Goal: Task Accomplishment & Management: Manage account settings

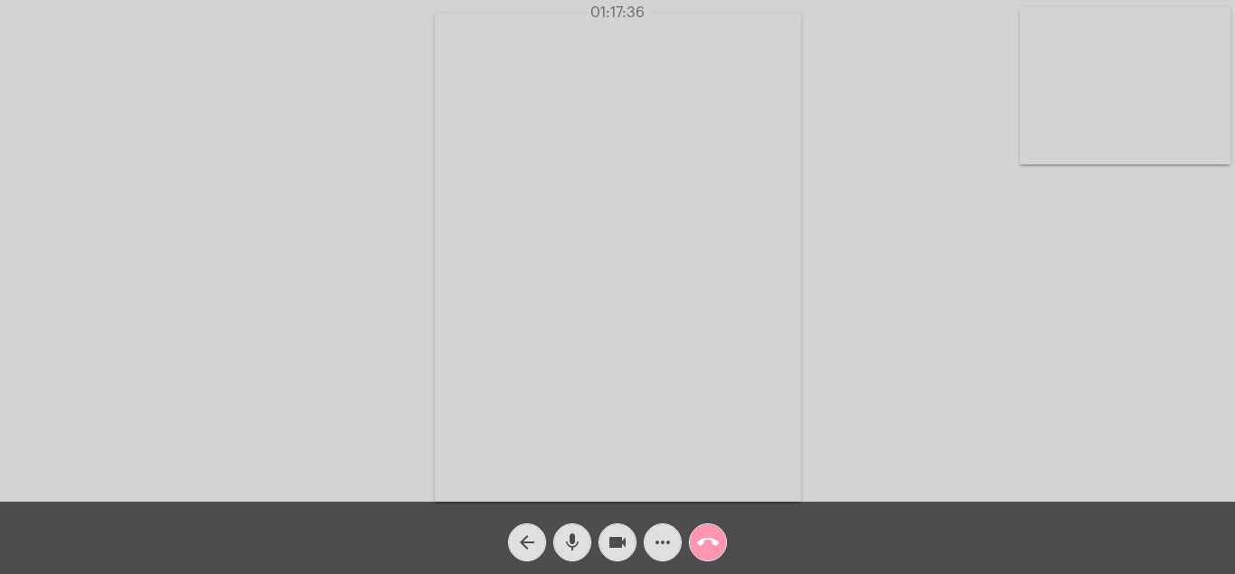
click at [702, 539] on mat-icon "call_end" at bounding box center [708, 543] width 22 height 22
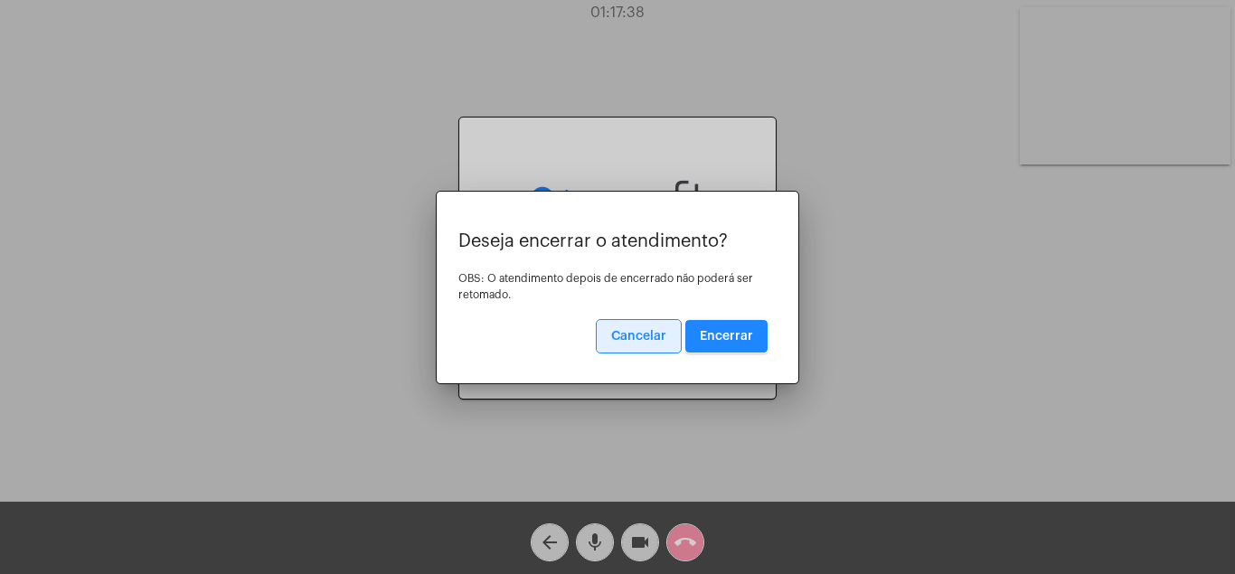
click at [738, 325] on button "Encerrar" at bounding box center [726, 336] width 82 height 33
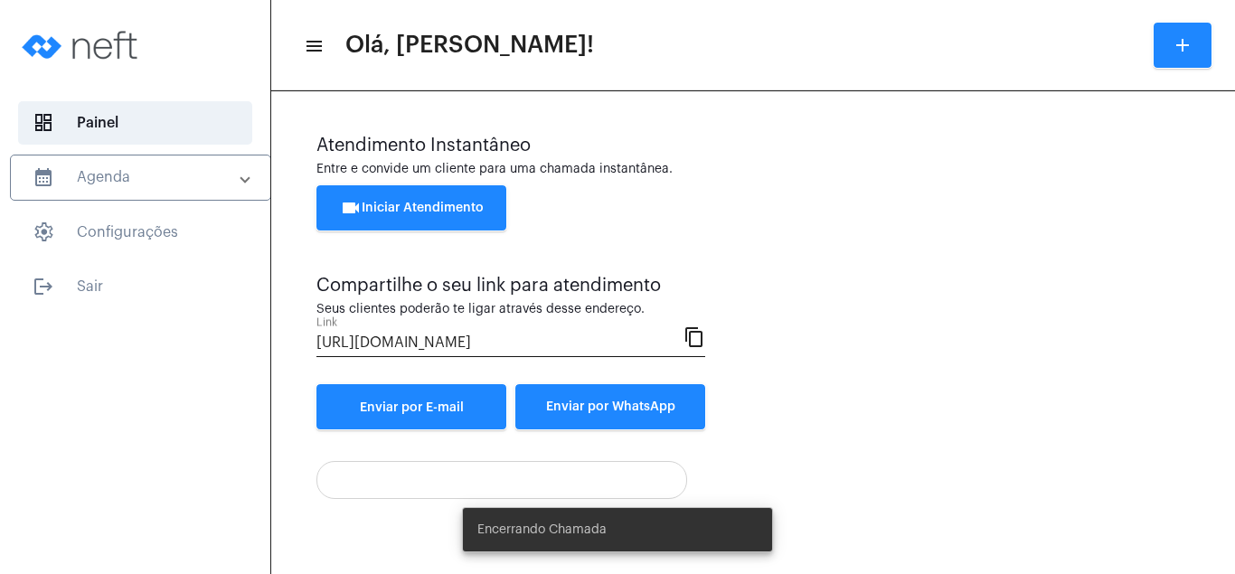
scroll to position [97, 0]
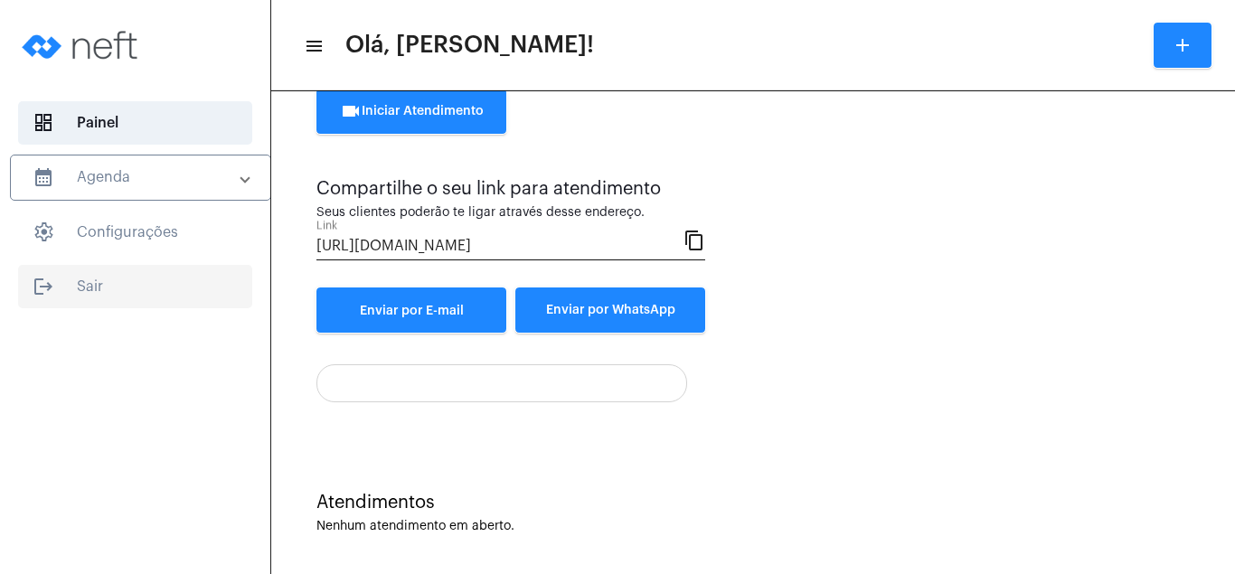
click at [91, 280] on span "logout Sair" at bounding box center [135, 286] width 234 height 43
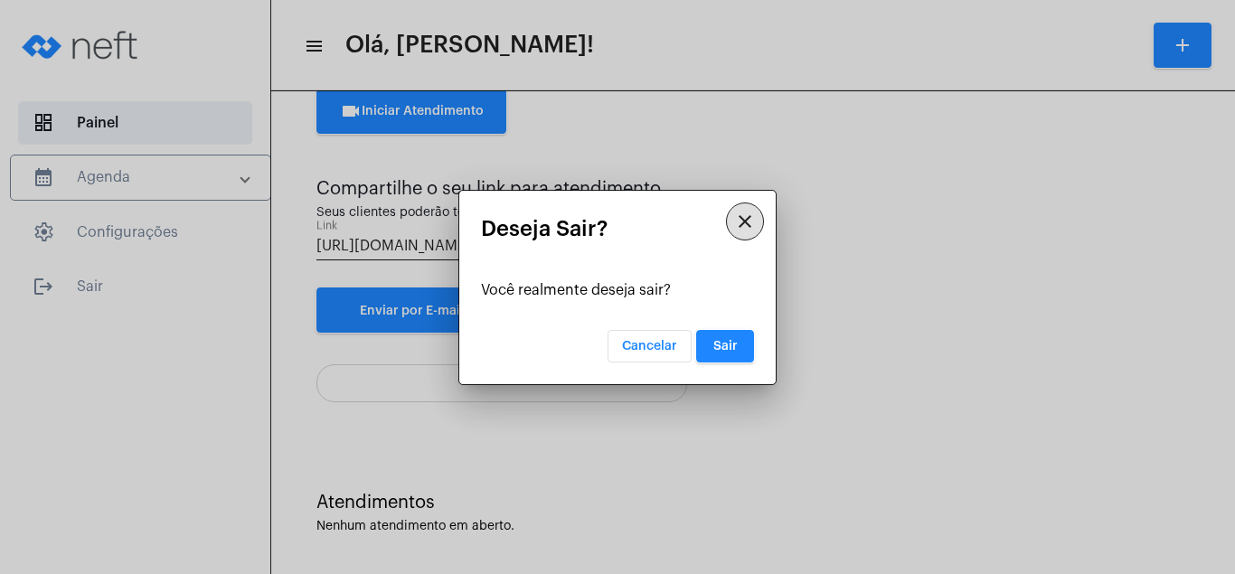
click at [726, 344] on span "Sair" at bounding box center [725, 346] width 24 height 13
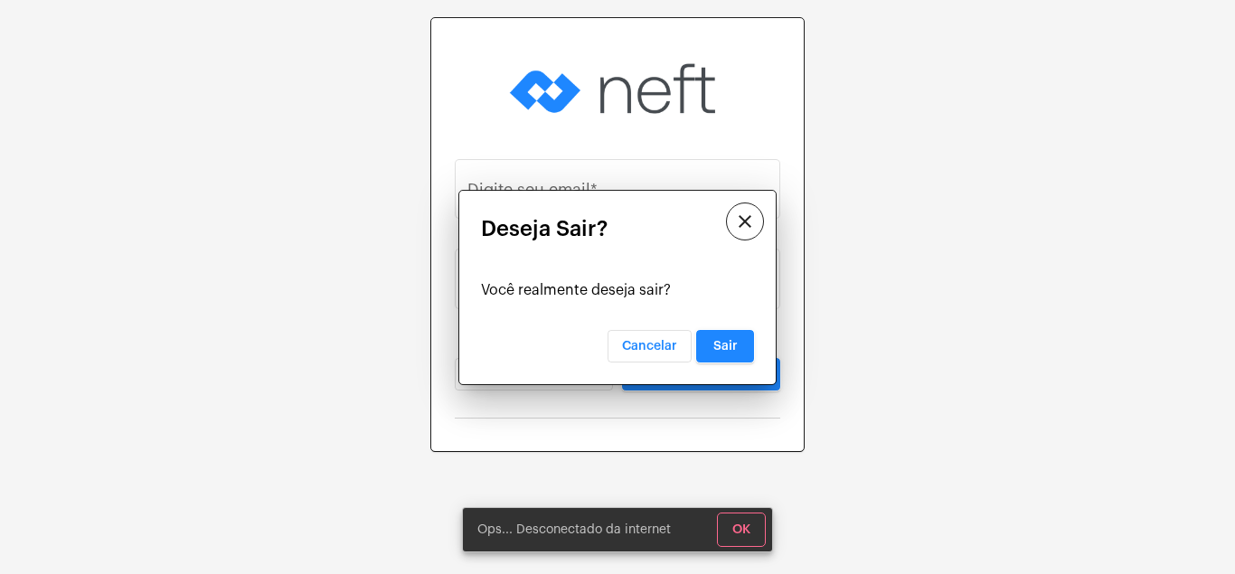
type input "[EMAIL_ADDRESS][DOMAIN_NAME]"
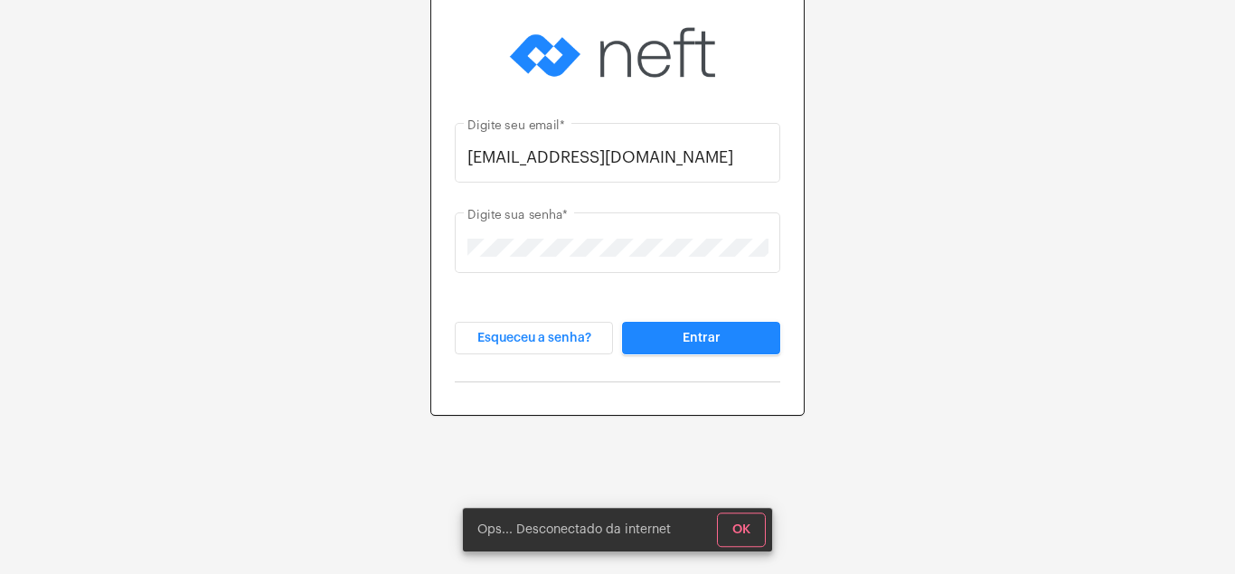
scroll to position [58, 0]
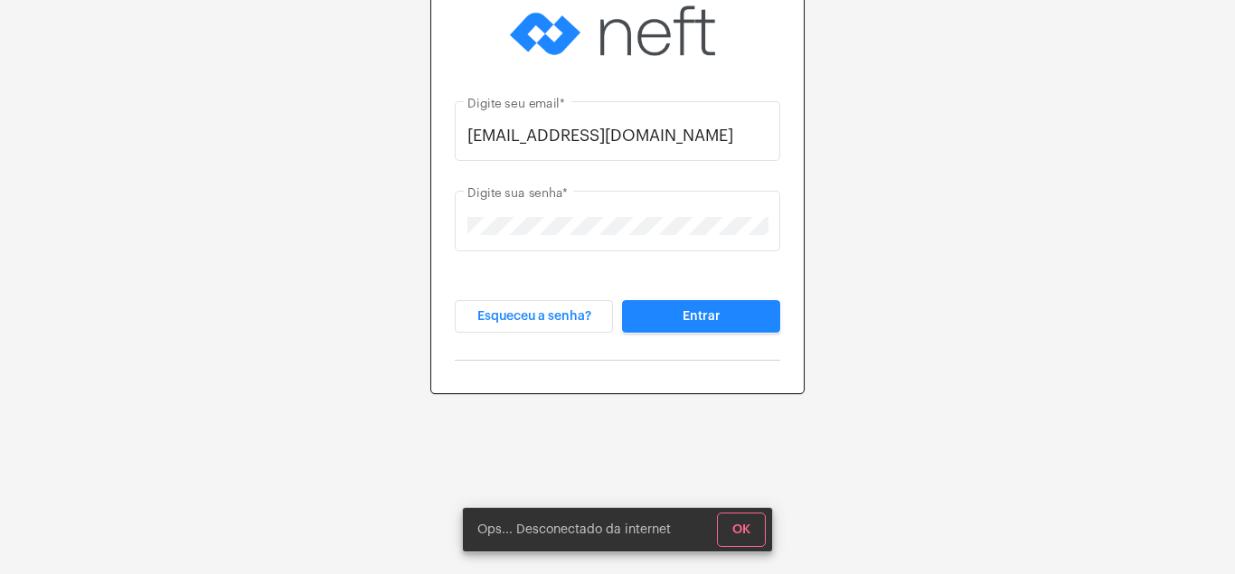
click at [1170, 80] on div "[EMAIL_ADDRESS][DOMAIN_NAME] Digite seu email * Digite sua senha * Esqueceu a s…" at bounding box center [617, 167] width 1235 height 451
